Goal: Information Seeking & Learning: Learn about a topic

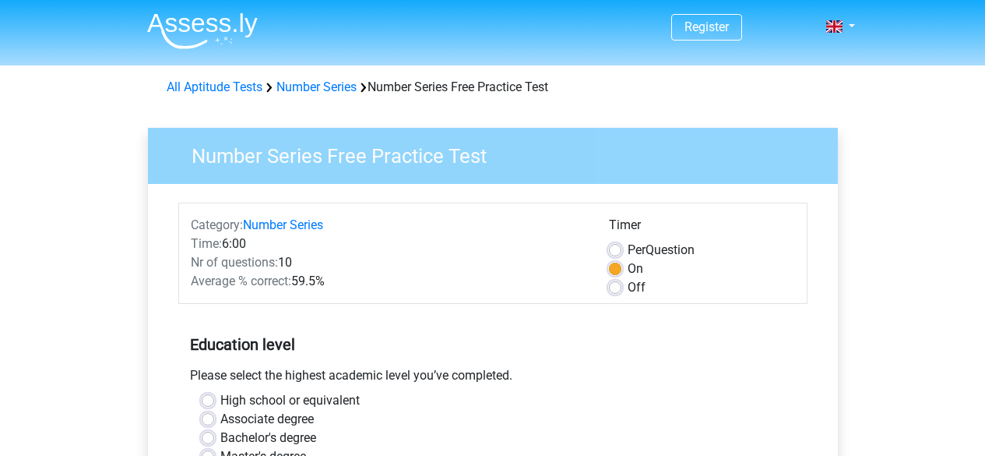
scroll to position [90, 0]
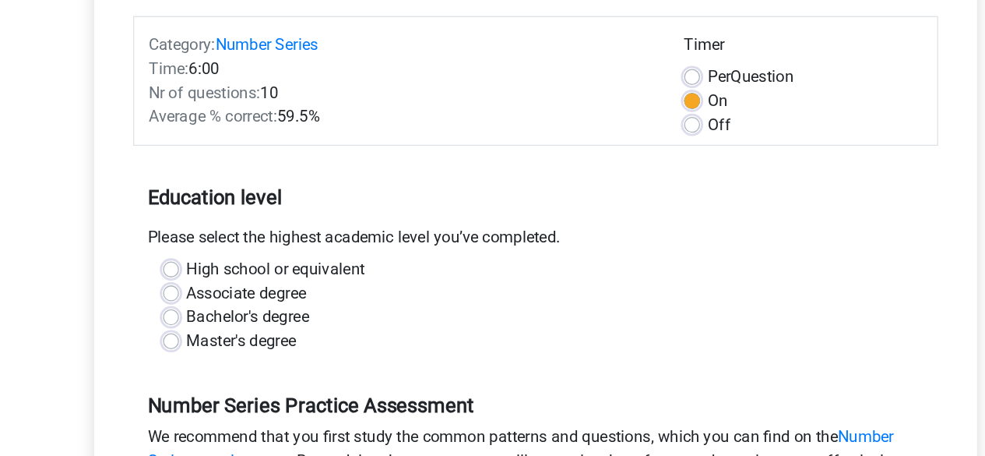
click at [220, 341] on label "Bachelor's degree" at bounding box center [268, 347] width 96 height 19
click at [205, 341] on input "Bachelor's degree" at bounding box center [208, 346] width 12 height 16
radio input "true"
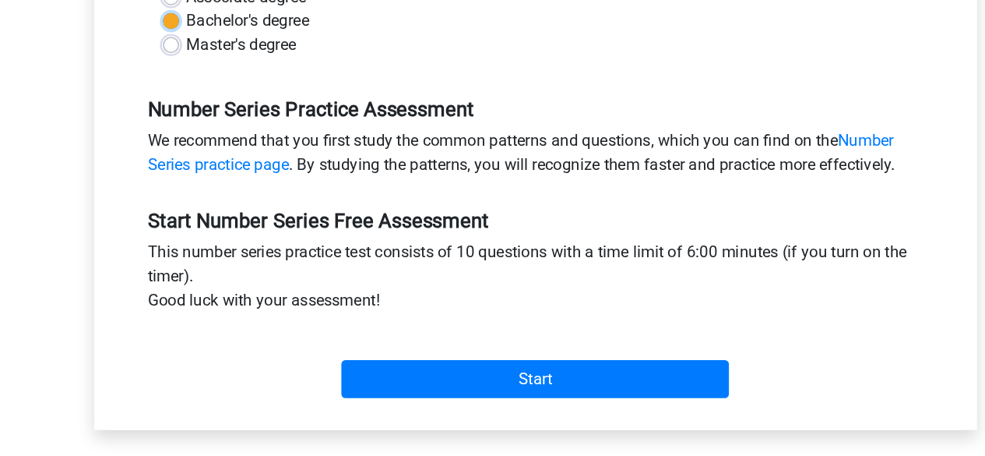
scroll to position [341, 0]
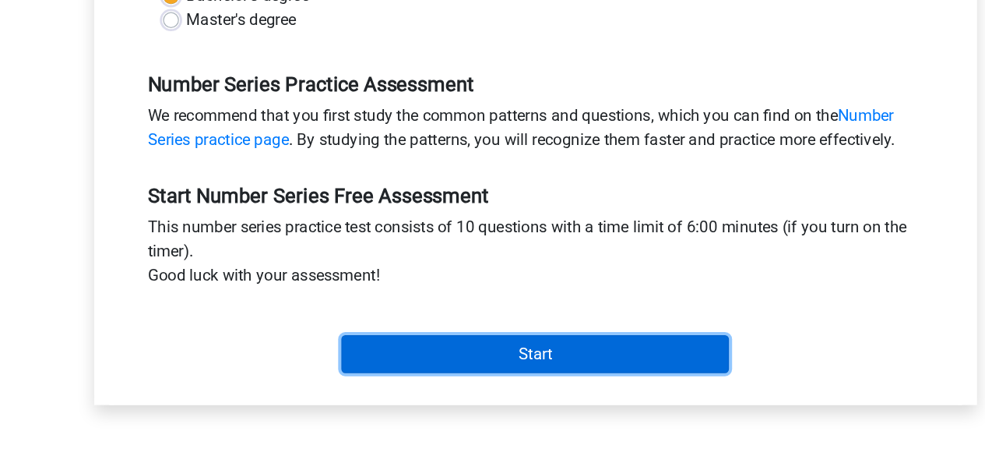
click at [446, 385] on input "Start" at bounding box center [492, 376] width 303 height 30
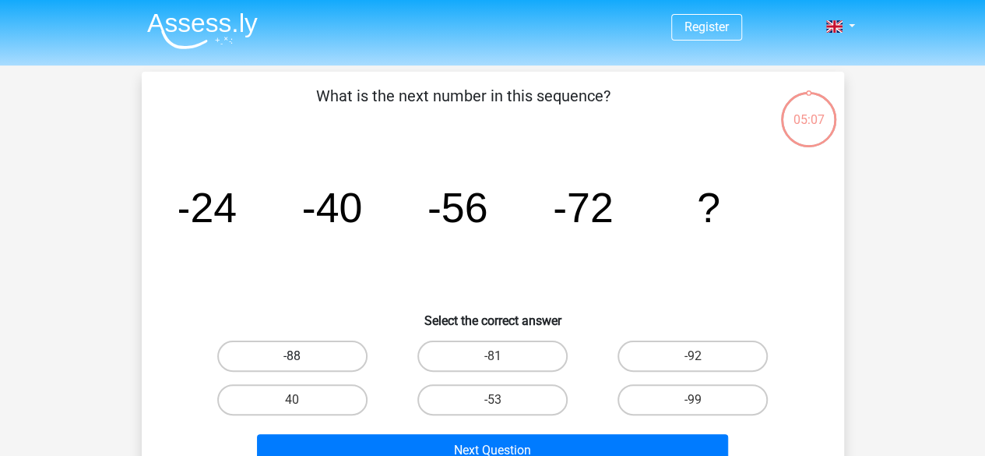
click at [338, 357] on label "-88" at bounding box center [292, 355] width 150 height 31
click at [302, 357] on input "-88" at bounding box center [297, 361] width 10 height 10
radio input "true"
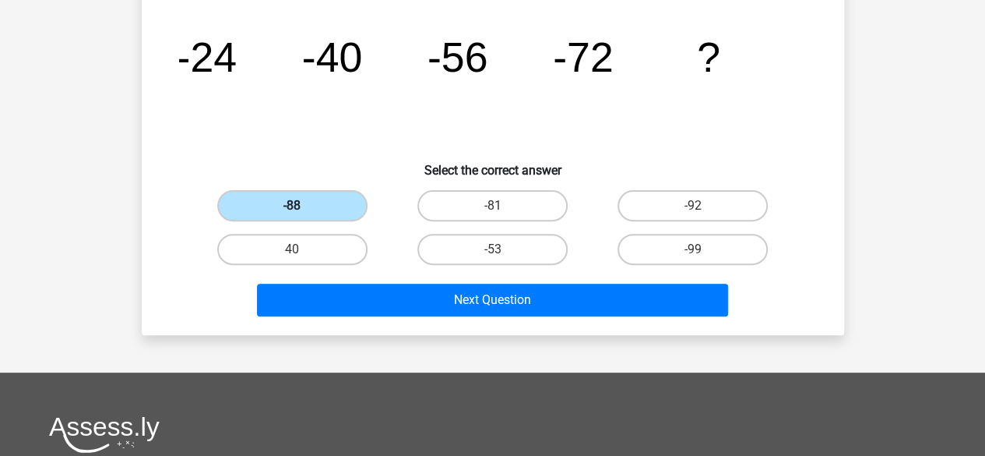
scroll to position [160, 0]
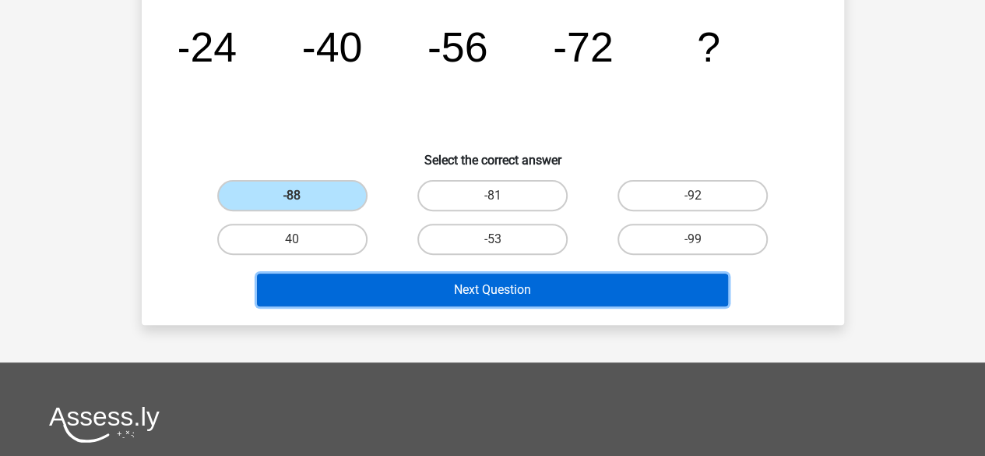
click at [418, 299] on button "Next Question" at bounding box center [492, 289] width 471 height 33
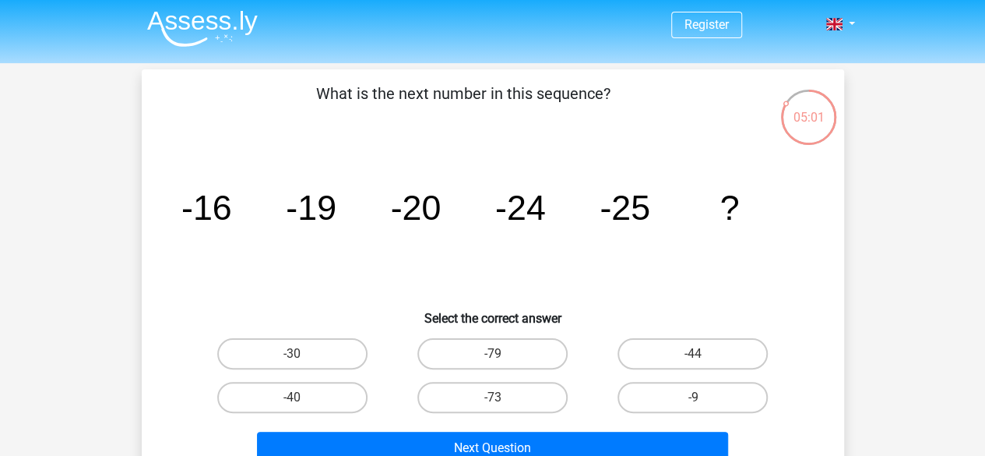
scroll to position [2, 0]
click at [307, 361] on label "-30" at bounding box center [292, 354] width 150 height 31
click at [302, 361] on input "-30" at bounding box center [297, 359] width 10 height 10
radio input "true"
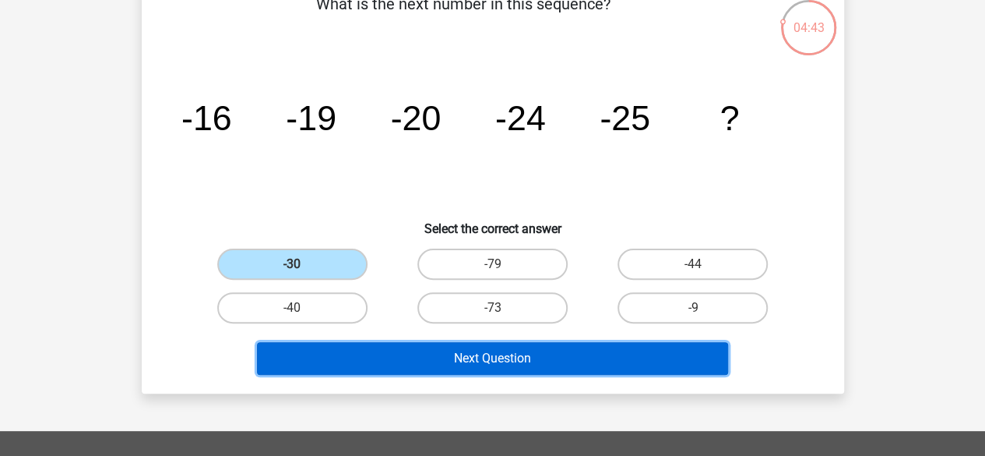
click at [359, 364] on button "Next Question" at bounding box center [492, 358] width 471 height 33
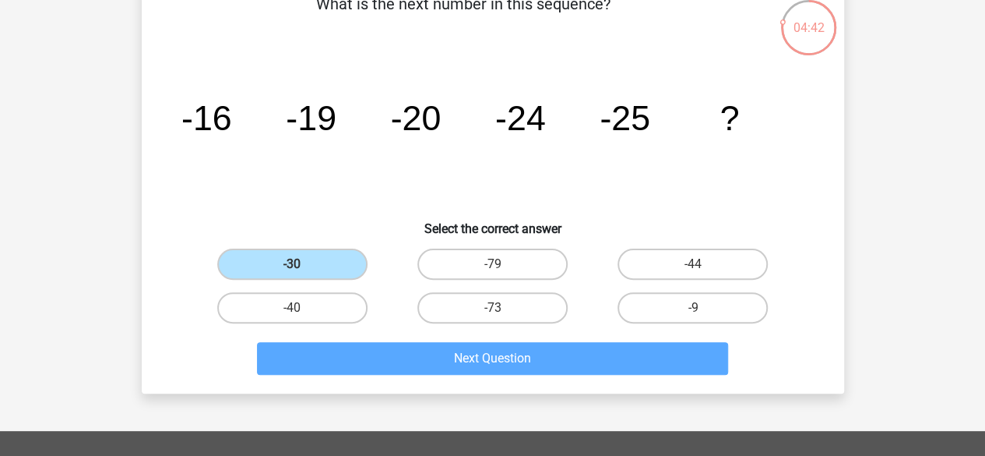
scroll to position [72, 0]
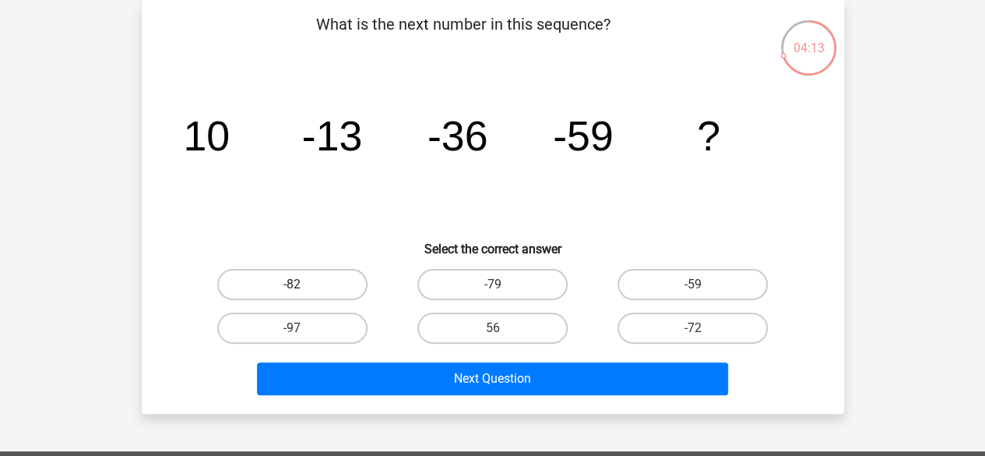
click at [307, 283] on label "-82" at bounding box center [292, 284] width 150 height 31
click at [302, 284] on input "-82" at bounding box center [297, 289] width 10 height 10
radio input "true"
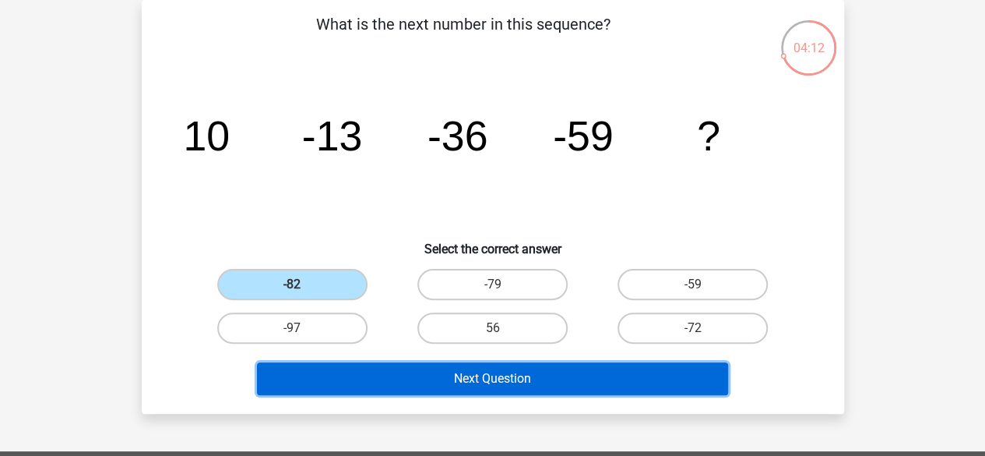
click at [433, 369] on button "Next Question" at bounding box center [492, 378] width 471 height 33
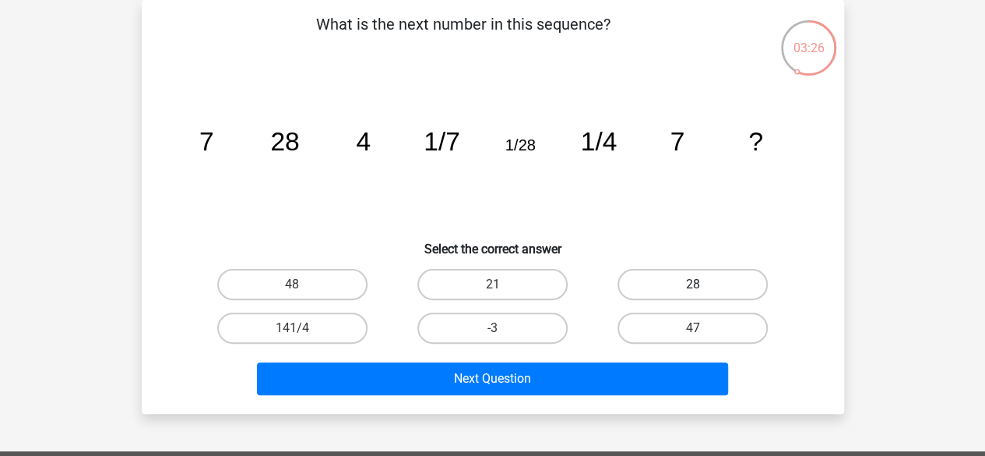
click at [664, 272] on label "28" at bounding box center [693, 284] width 150 height 31
click at [693, 284] on input "28" at bounding box center [698, 289] width 10 height 10
radio input "true"
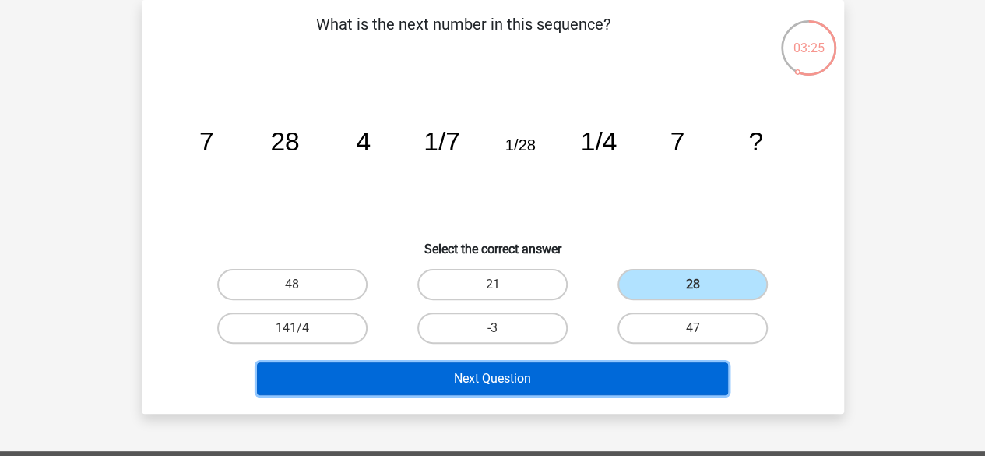
click at [571, 378] on button "Next Question" at bounding box center [492, 378] width 471 height 33
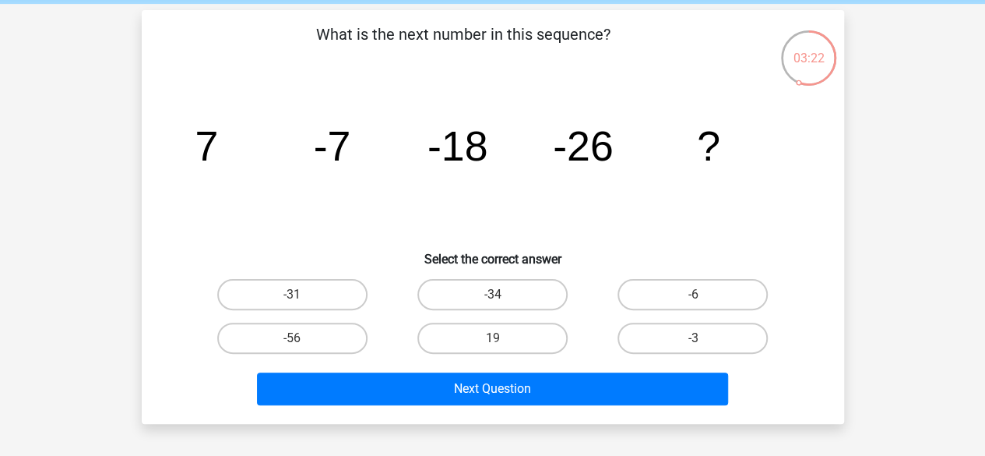
scroll to position [41, 0]
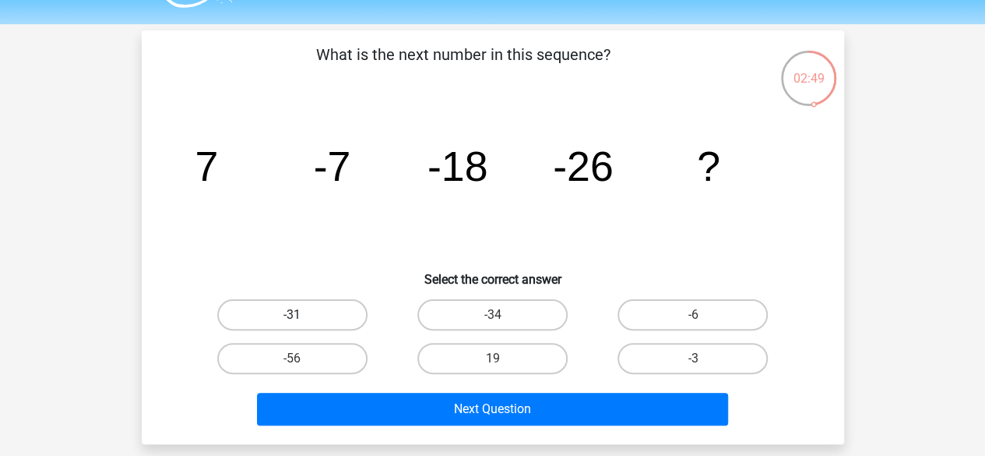
click at [252, 312] on label "-31" at bounding box center [292, 314] width 150 height 31
click at [292, 315] on input "-31" at bounding box center [297, 320] width 10 height 10
radio input "true"
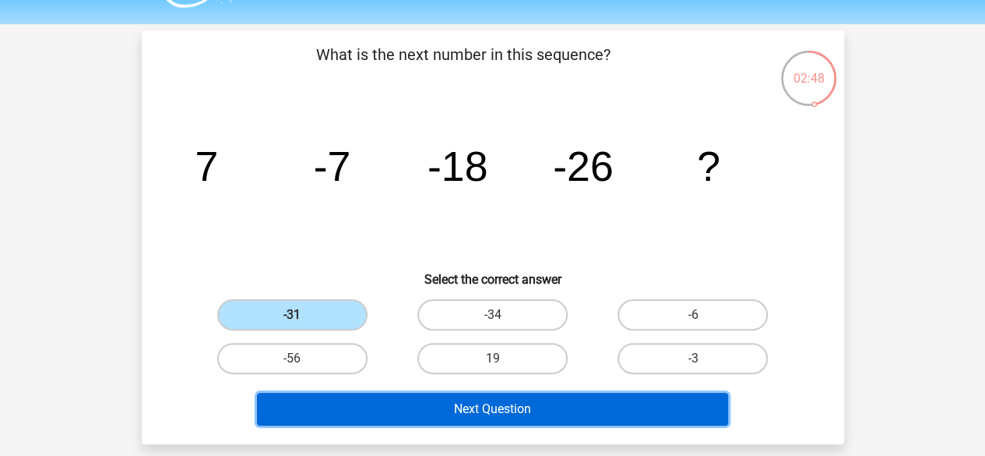
click at [441, 408] on button "Next Question" at bounding box center [492, 408] width 471 height 33
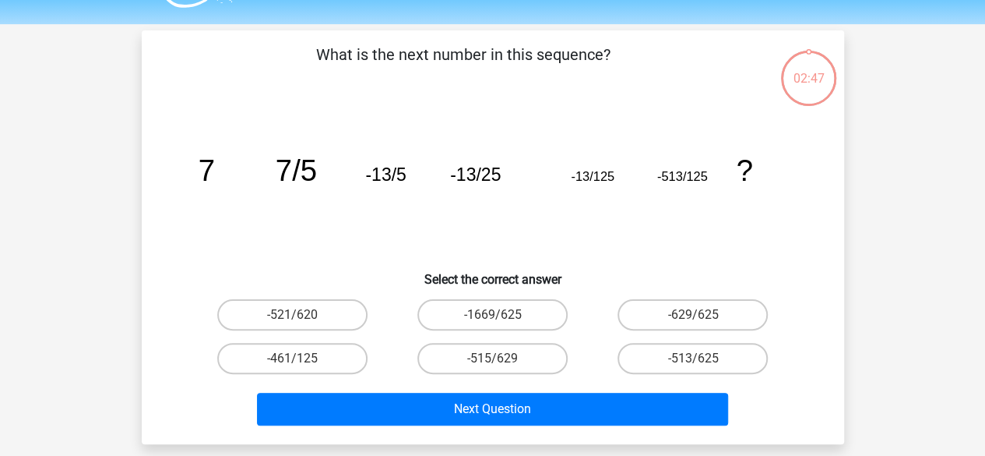
scroll to position [72, 0]
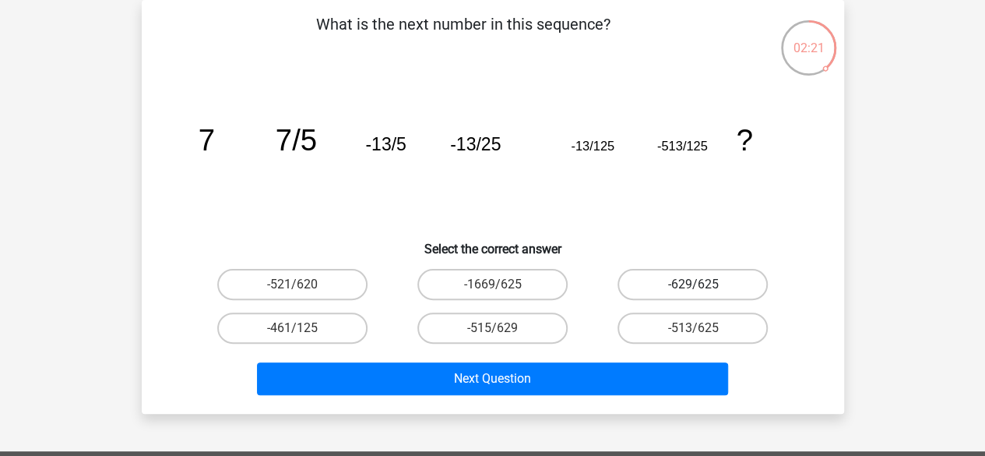
click at [713, 287] on label "-629/625" at bounding box center [693, 284] width 150 height 31
click at [703, 287] on input "-629/625" at bounding box center [698, 289] width 10 height 10
radio input "true"
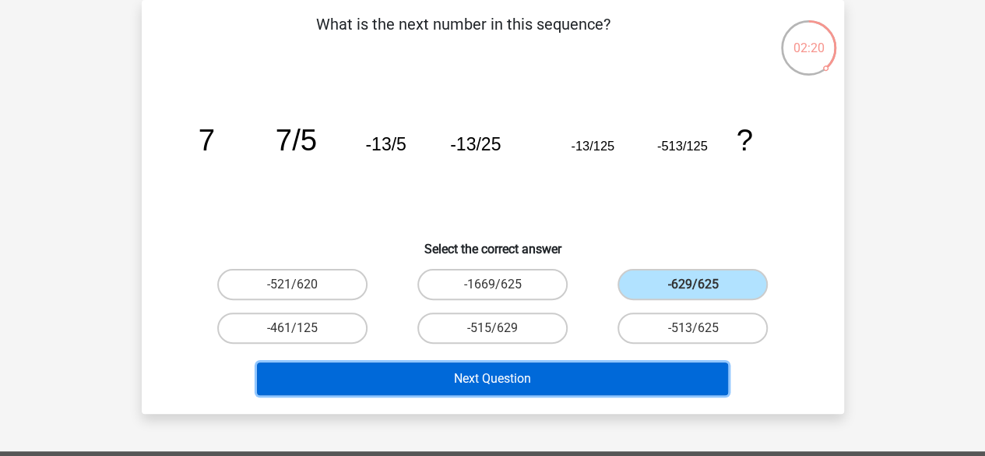
click at [575, 381] on button "Next Question" at bounding box center [492, 378] width 471 height 33
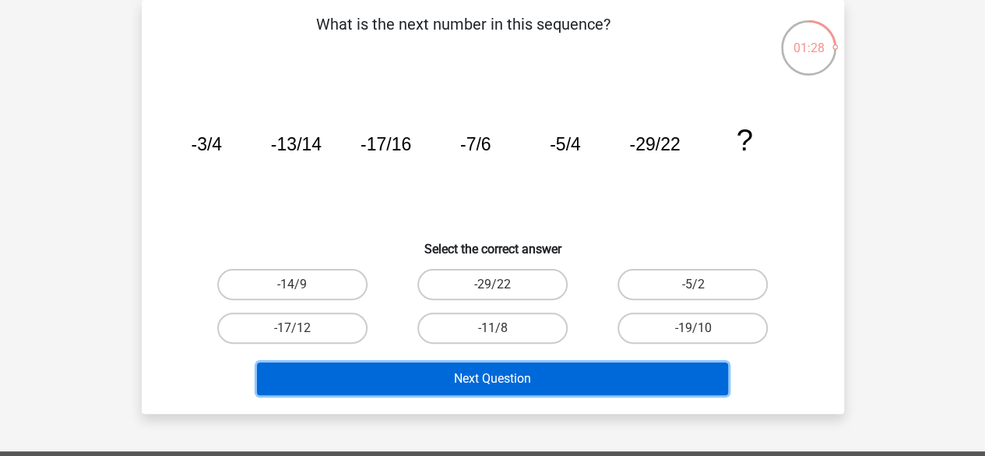
click at [575, 381] on button "Next Question" at bounding box center [492, 378] width 471 height 33
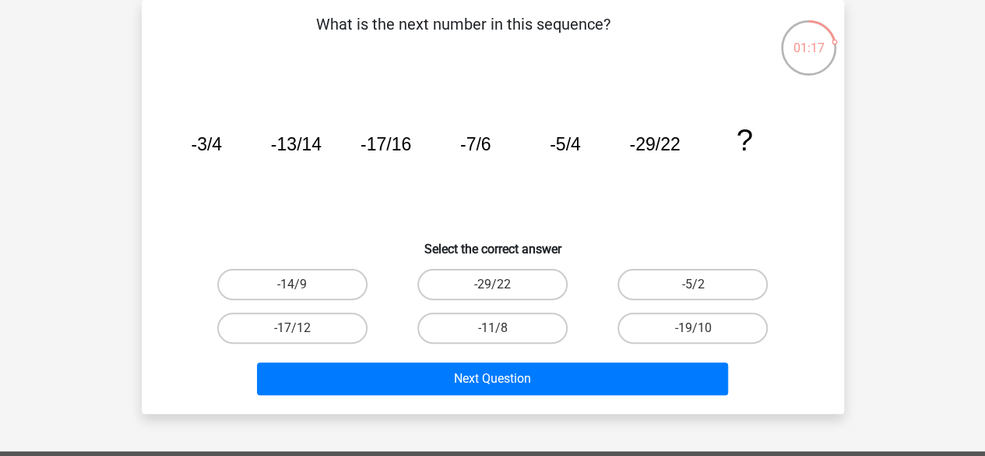
click at [385, 350] on div "Next Question" at bounding box center [493, 375] width 653 height 51
click at [359, 284] on label "-14/9" at bounding box center [292, 284] width 150 height 31
click at [302, 284] on input "-14/9" at bounding box center [297, 289] width 10 height 10
radio input "true"
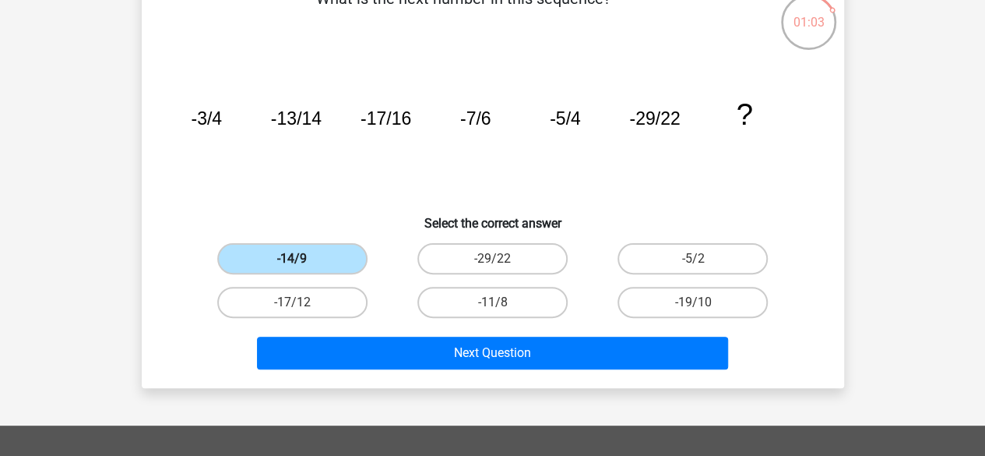
scroll to position [98, 0]
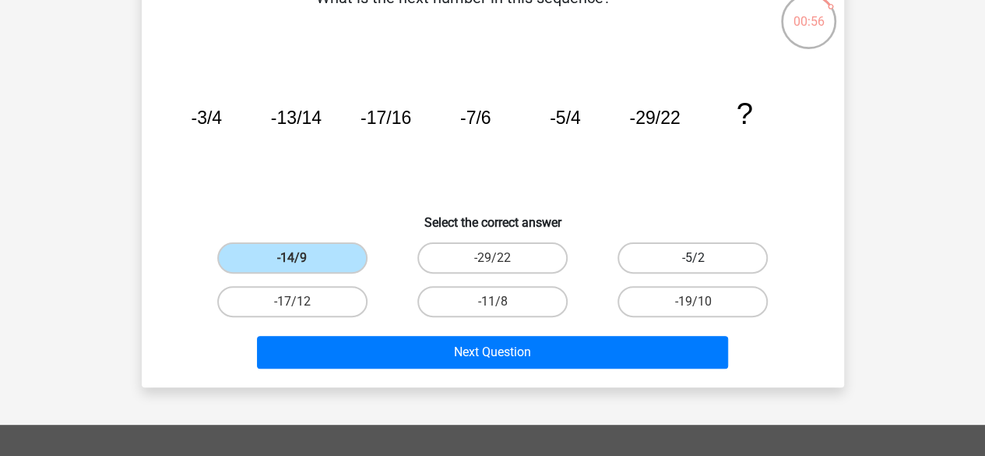
click at [710, 251] on label "-5/2" at bounding box center [693, 257] width 150 height 31
click at [703, 258] on input "-5/2" at bounding box center [698, 263] width 10 height 10
radio input "true"
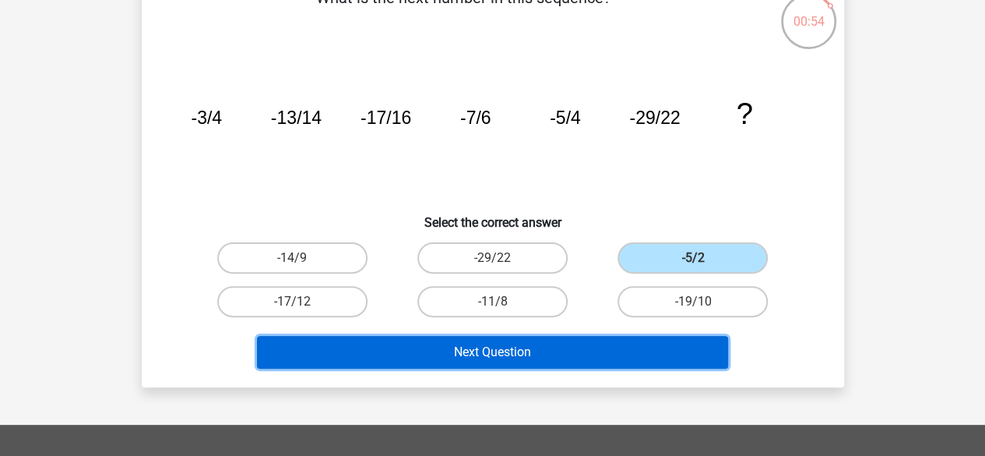
click at [586, 362] on button "Next Question" at bounding box center [492, 352] width 471 height 33
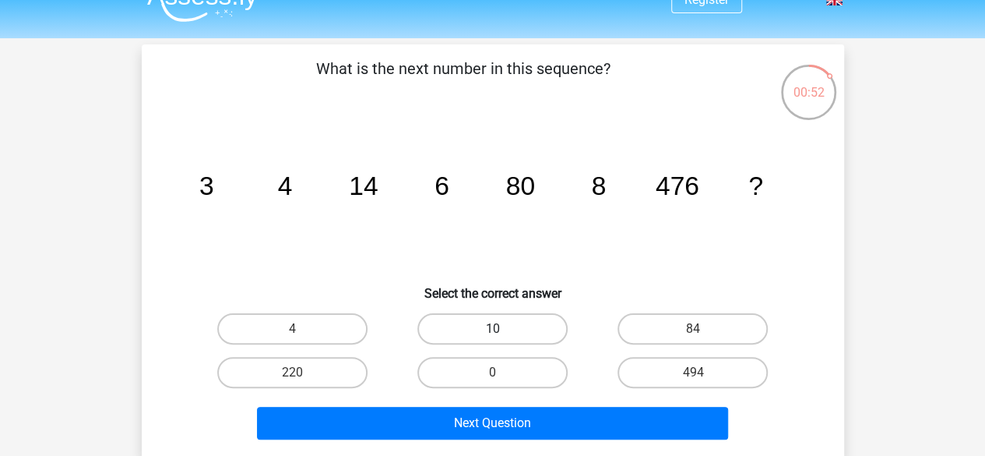
scroll to position [3, 0]
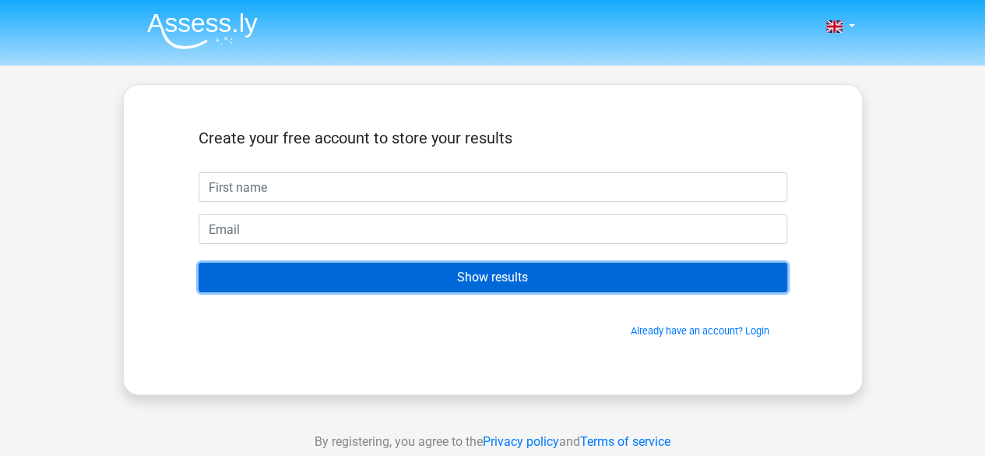
click at [480, 280] on input "Show results" at bounding box center [493, 277] width 589 height 30
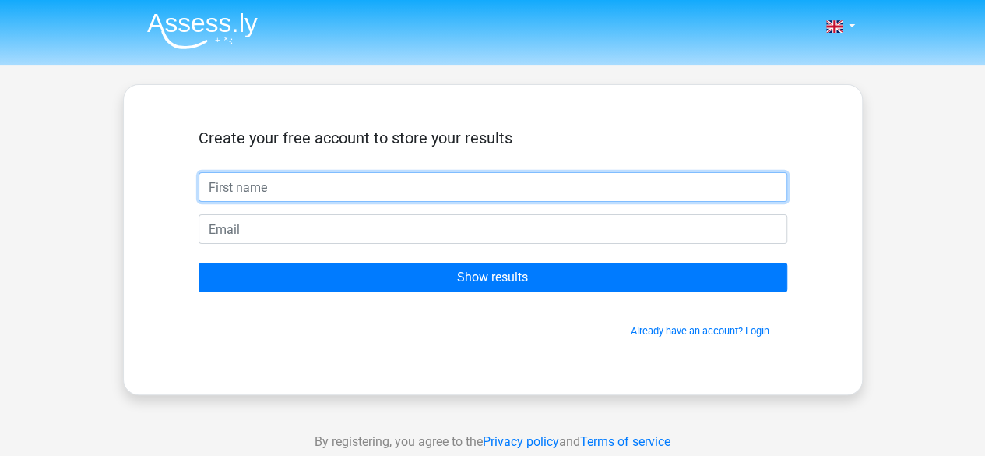
click at [364, 194] on input "text" at bounding box center [493, 187] width 589 height 30
type input "salma"
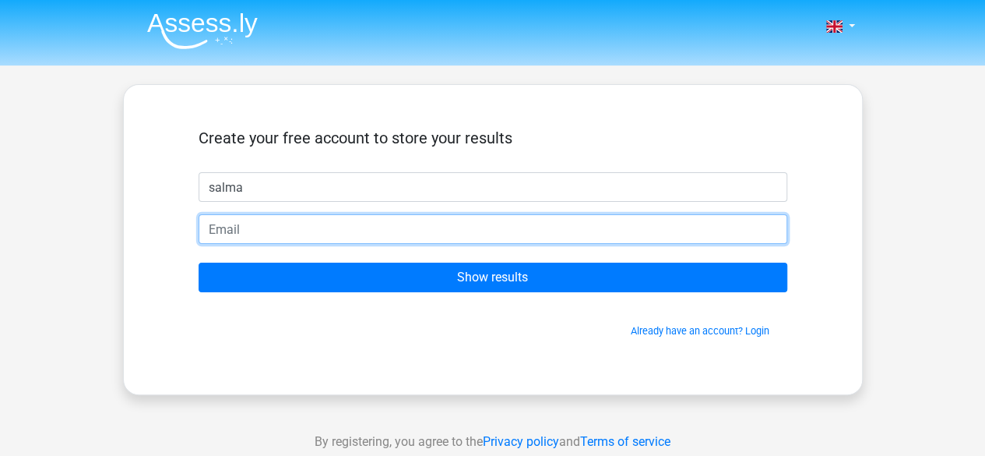
click at [248, 230] on input "email" at bounding box center [493, 229] width 589 height 30
type input "[EMAIL_ADDRESS][DOMAIN_NAME]"
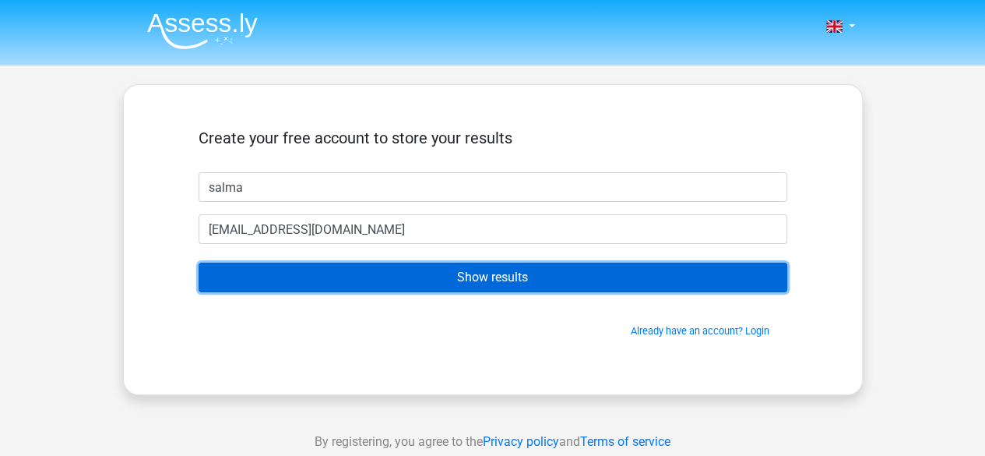
click at [346, 278] on input "Show results" at bounding box center [493, 277] width 589 height 30
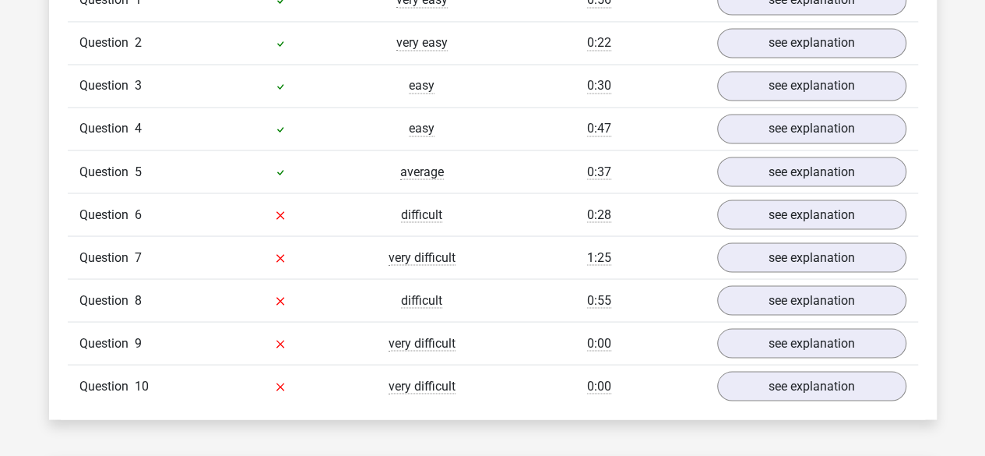
scroll to position [1394, 0]
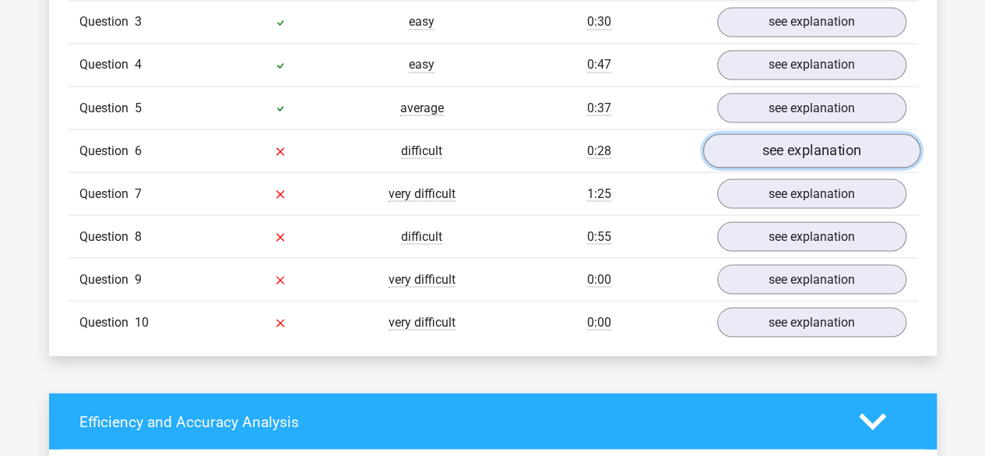
click at [773, 141] on link "see explanation" at bounding box center [810, 151] width 217 height 34
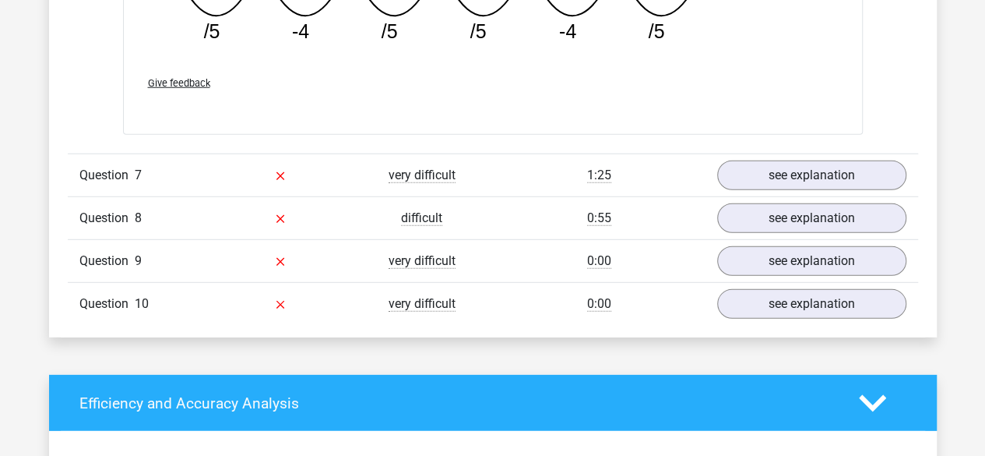
scroll to position [2105, 0]
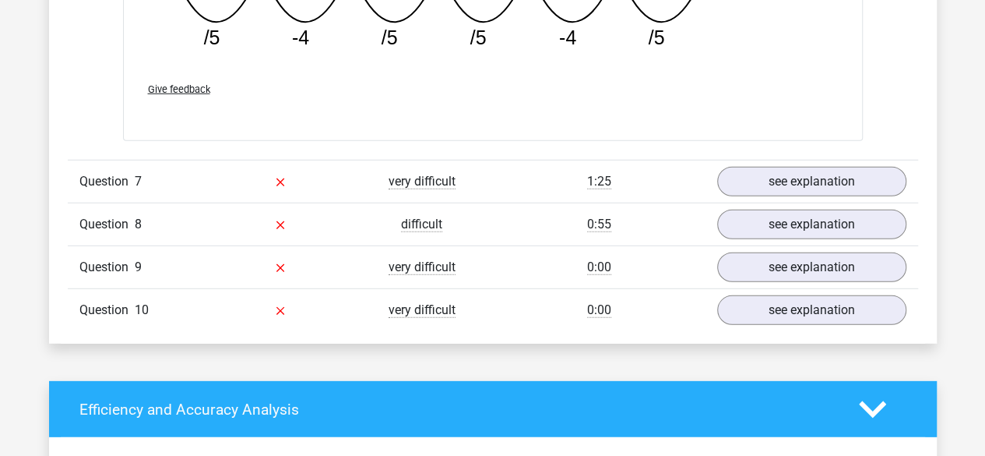
click at [192, 180] on div "Question 7" at bounding box center [139, 181] width 142 height 19
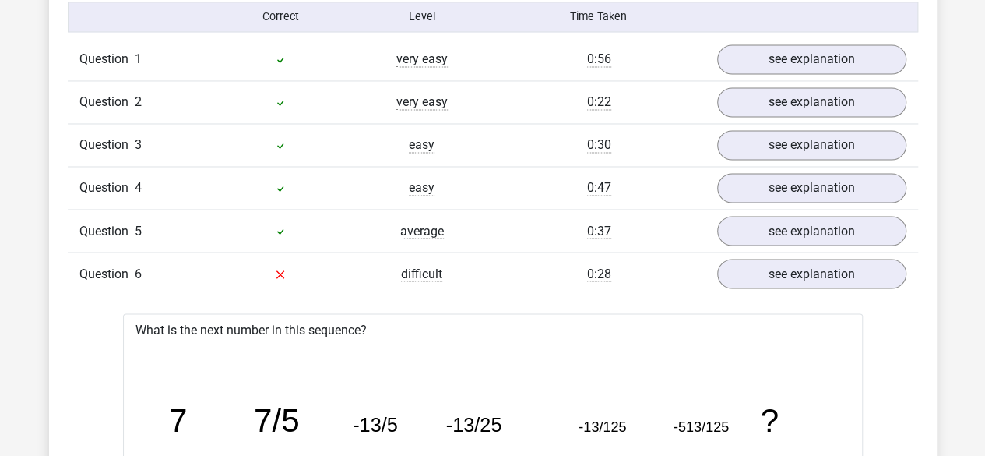
scroll to position [1272, 0]
click at [771, 264] on link "see explanation" at bounding box center [810, 273] width 217 height 34
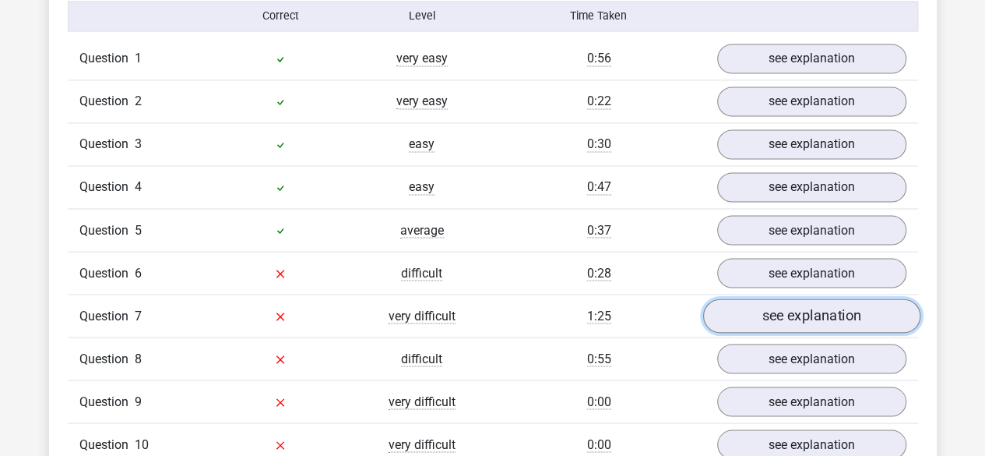
click at [766, 314] on link "see explanation" at bounding box center [810, 316] width 217 height 34
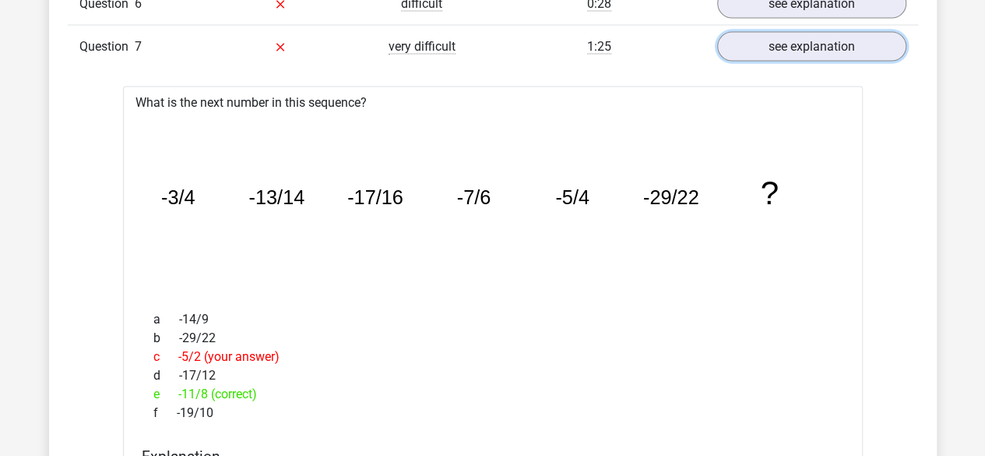
scroll to position [1538, 0]
